Goal: Find specific page/section: Find specific page/section

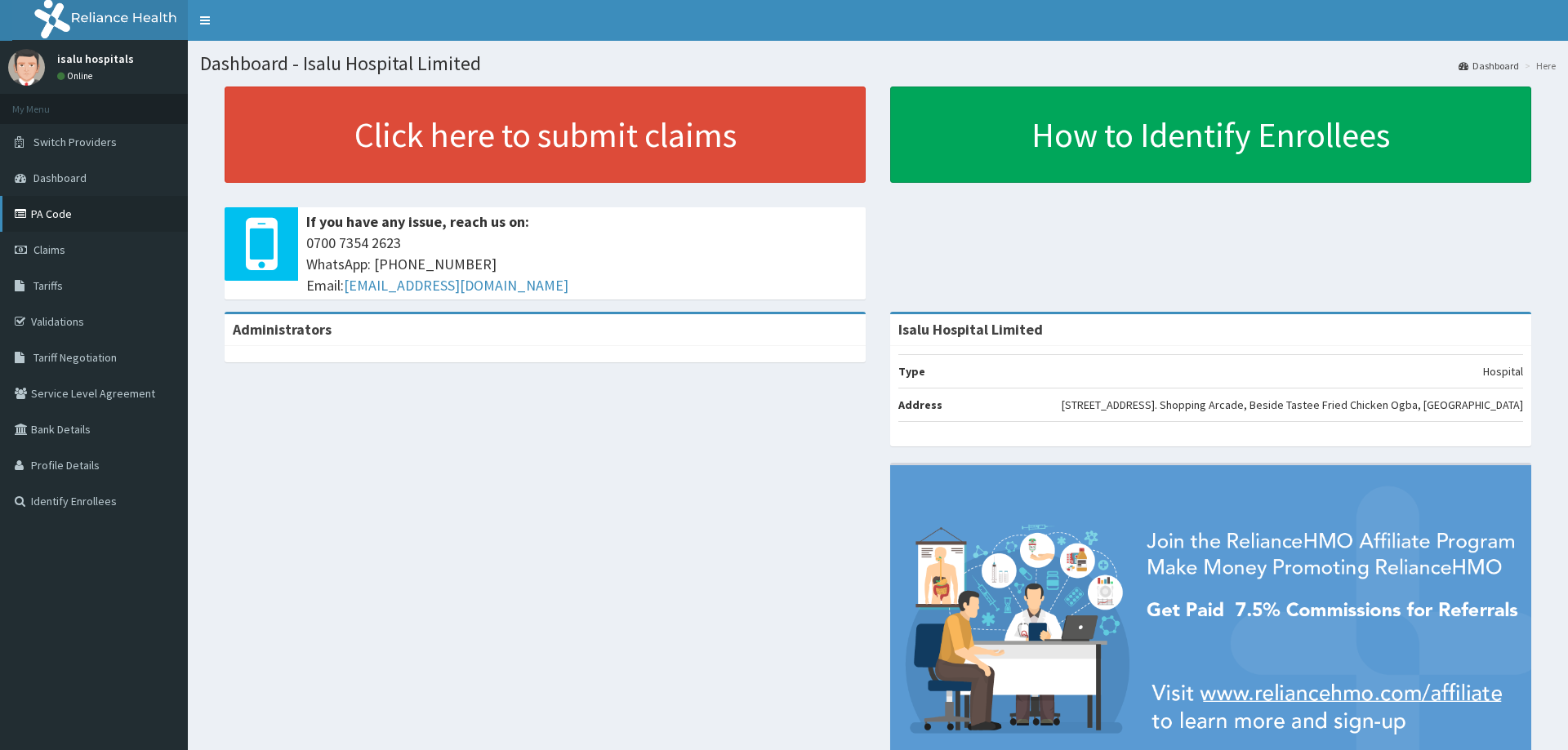
click at [69, 218] on link "PA Code" at bounding box center [94, 214] width 188 height 36
click at [106, 214] on link "PA Code" at bounding box center [94, 214] width 188 height 36
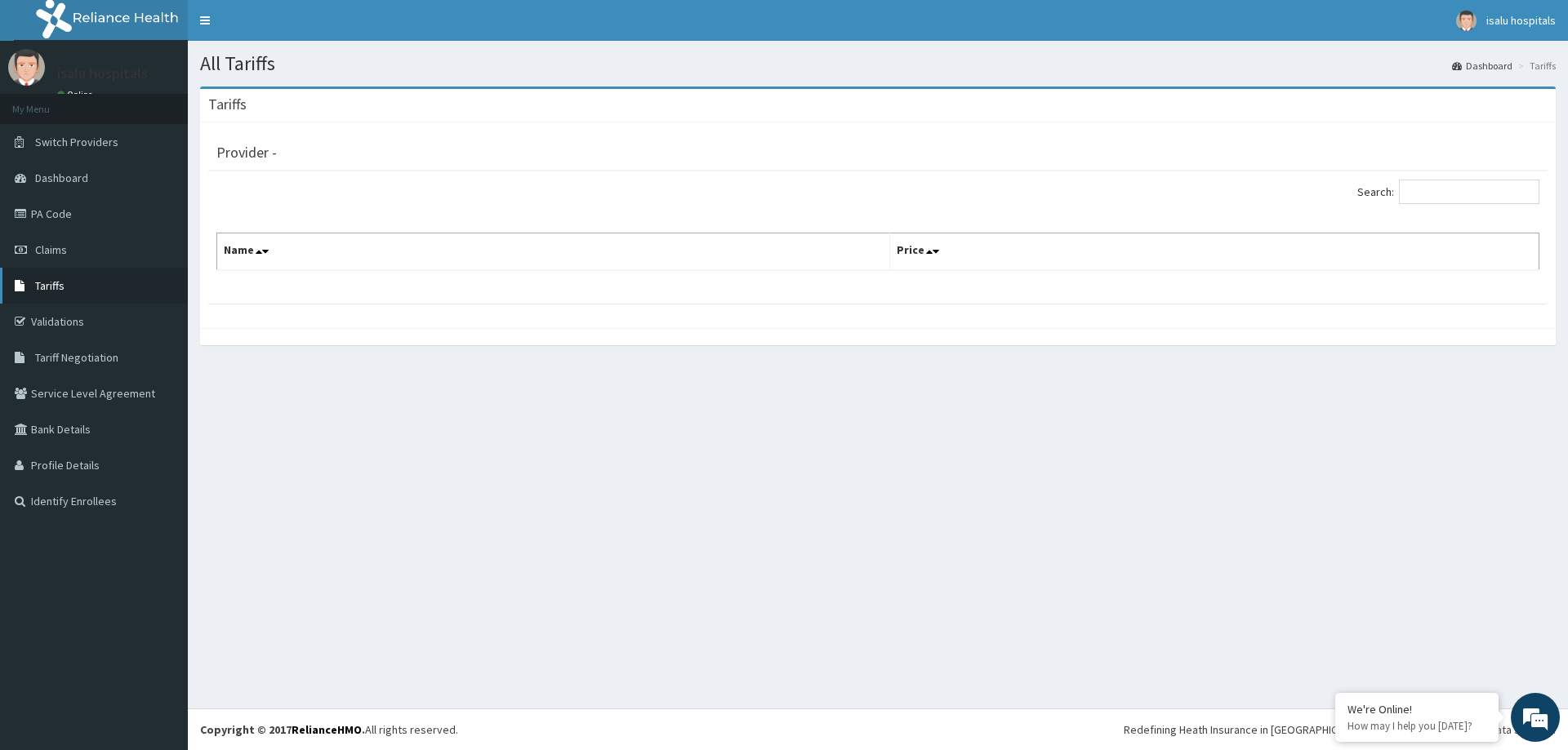
click at [83, 294] on link "Tariffs" at bounding box center [94, 286] width 188 height 36
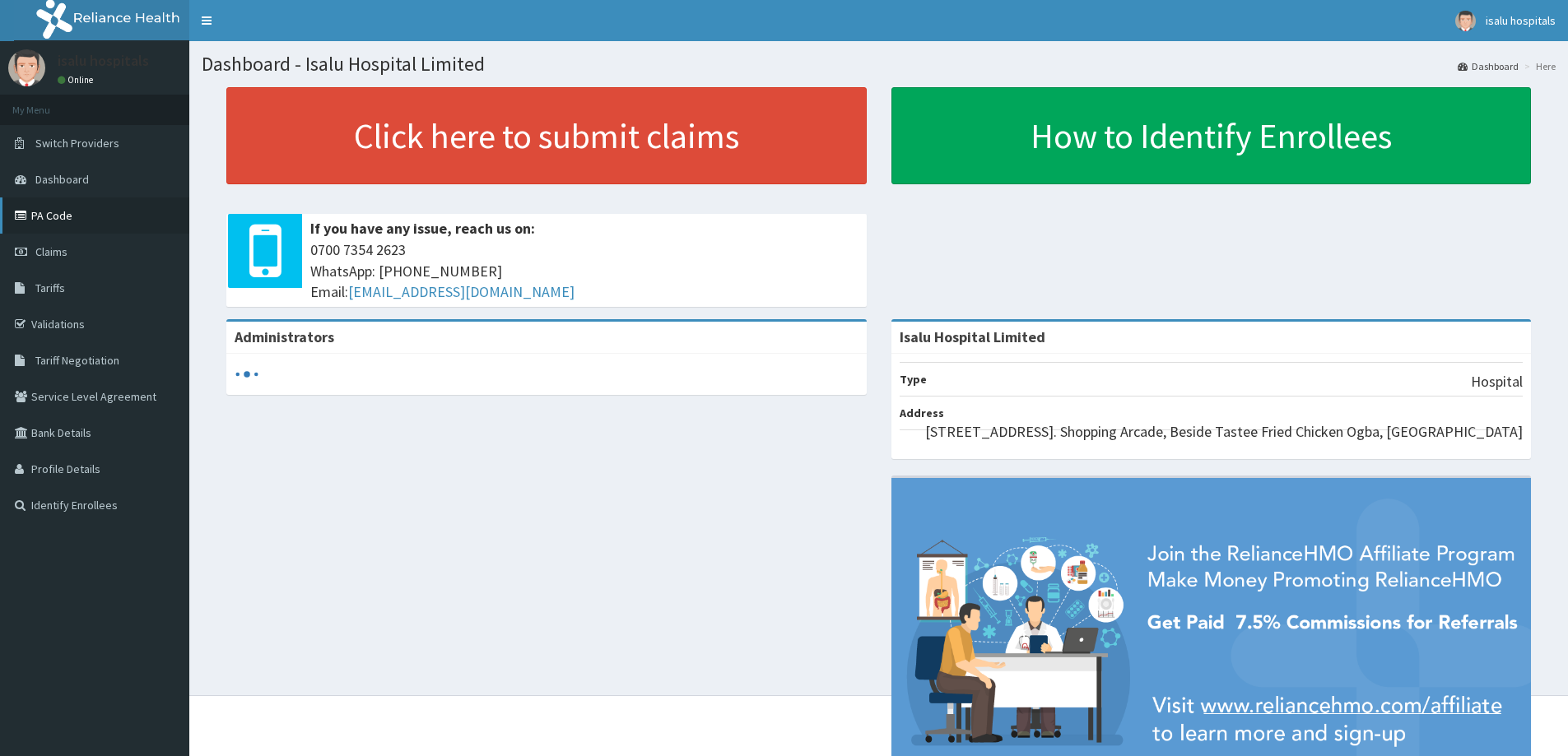
click at [22, 222] on link "PA Code" at bounding box center [95, 215] width 190 height 36
